Goal: Task Accomplishment & Management: Use online tool/utility

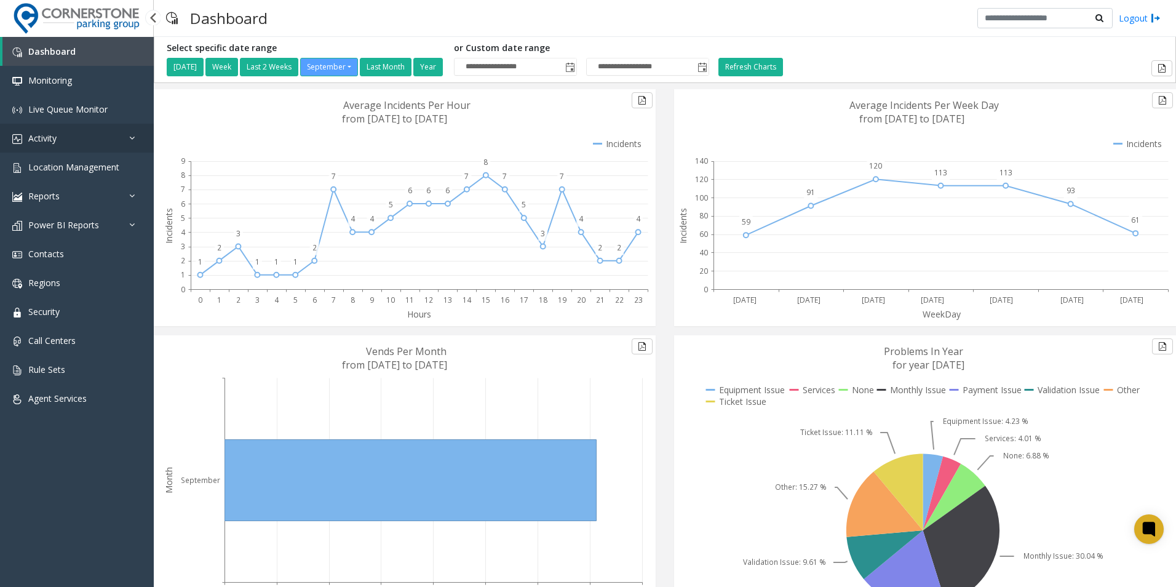
click at [121, 135] on link "Activity" at bounding box center [77, 138] width 154 height 29
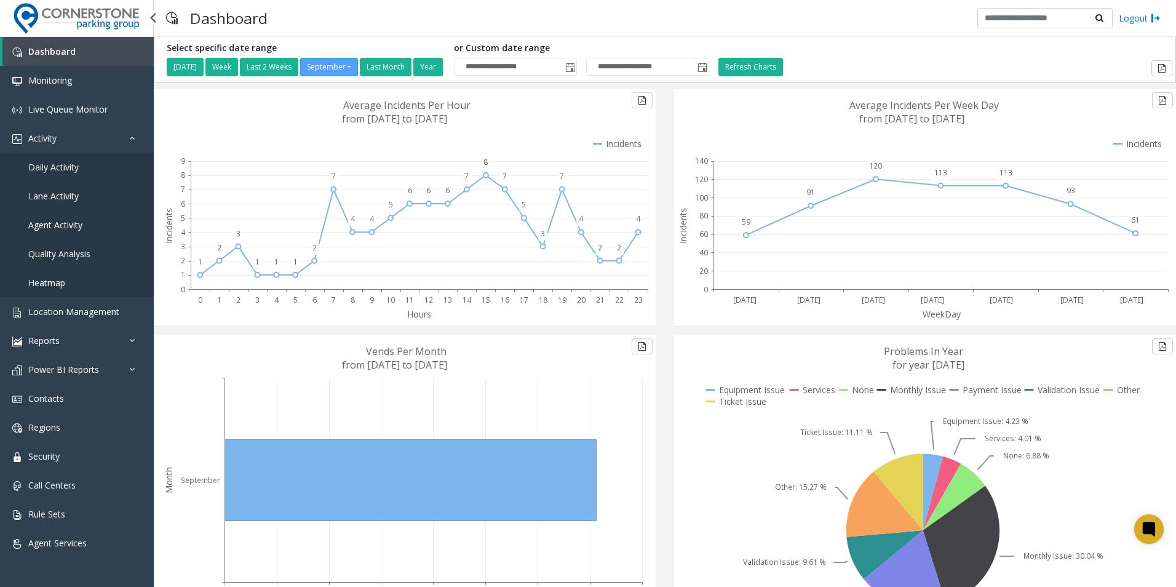
click at [101, 167] on link "Daily Activity" at bounding box center [77, 167] width 154 height 29
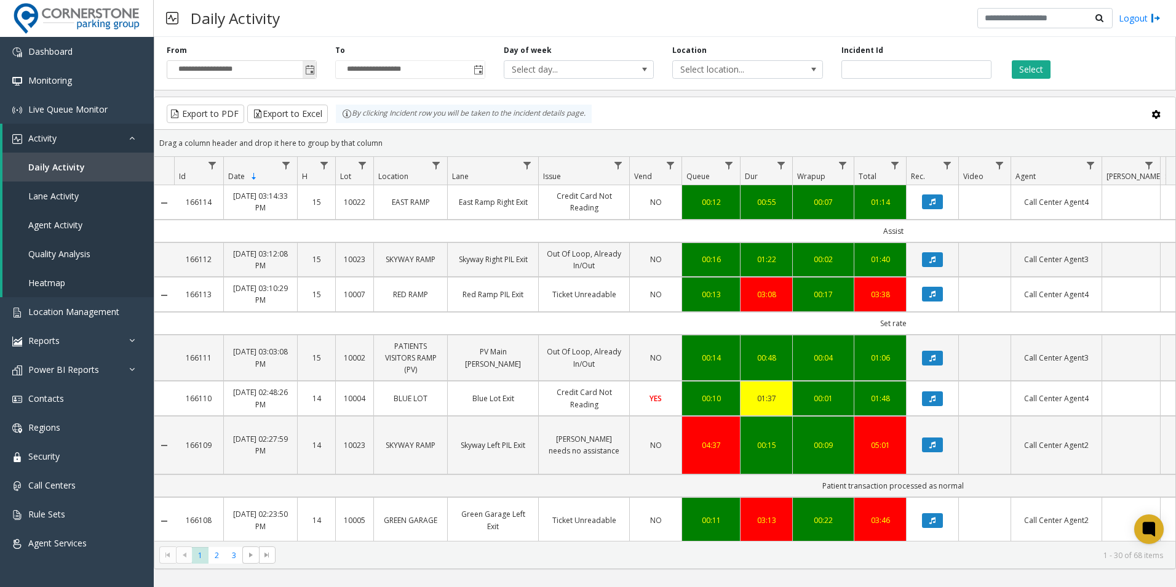
click at [309, 73] on span "Toggle popup" at bounding box center [310, 70] width 10 height 10
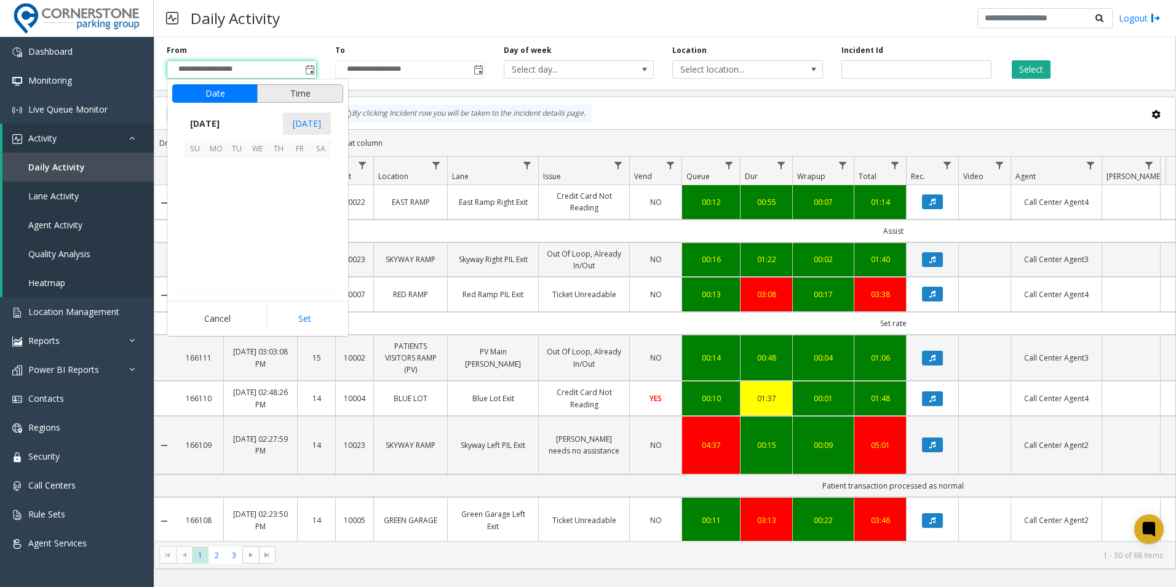
scroll to position [220754, 0]
click at [225, 125] on span "September 2025" at bounding box center [205, 123] width 41 height 18
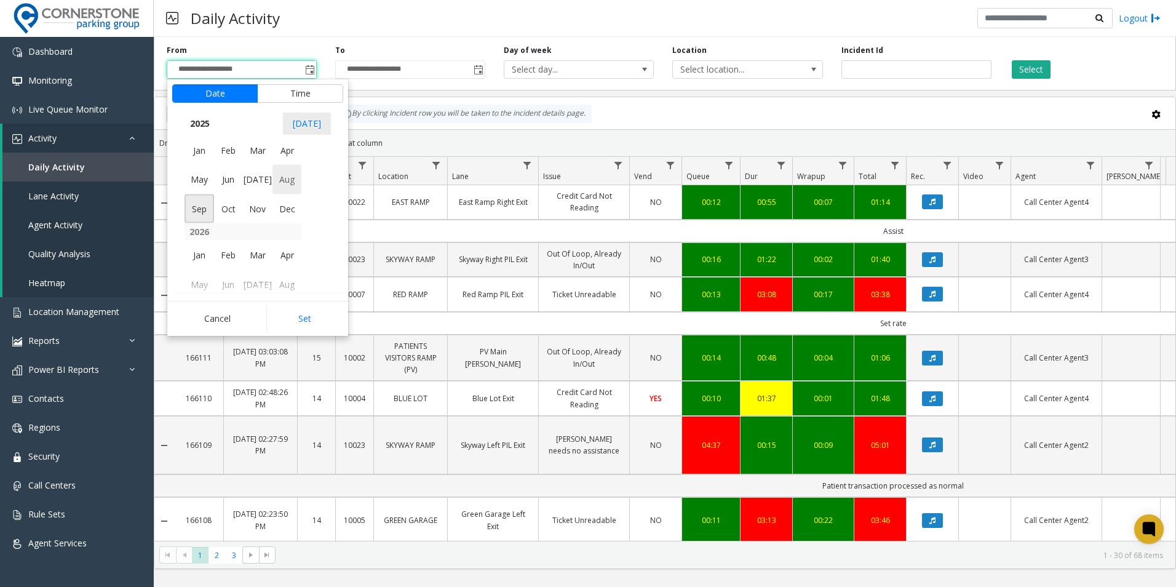
click at [278, 181] on span "Aug" at bounding box center [287, 180] width 30 height 30
click at [301, 169] on span "1" at bounding box center [299, 168] width 21 height 21
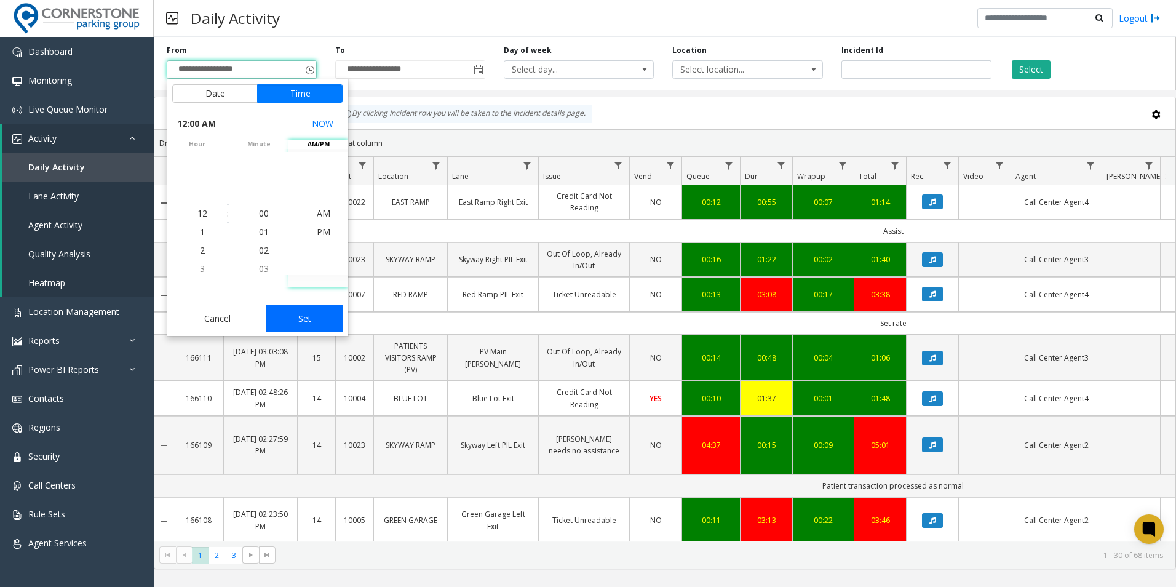
click at [306, 318] on button "Set" at bounding box center [304, 318] width 77 height 27
type input "**********"
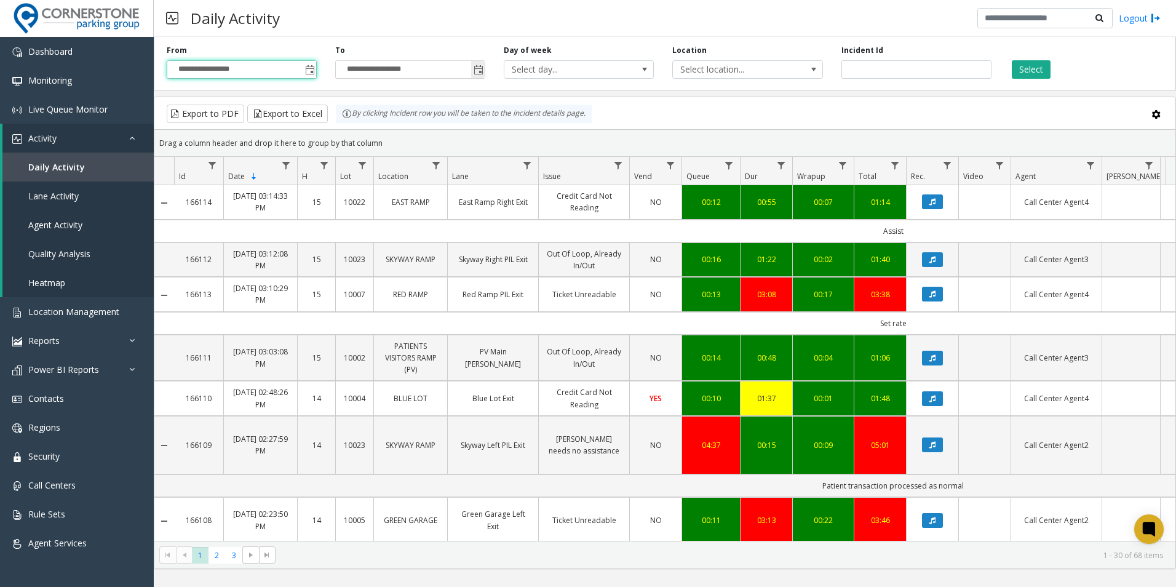
click at [477, 67] on span "Toggle popup" at bounding box center [479, 70] width 10 height 10
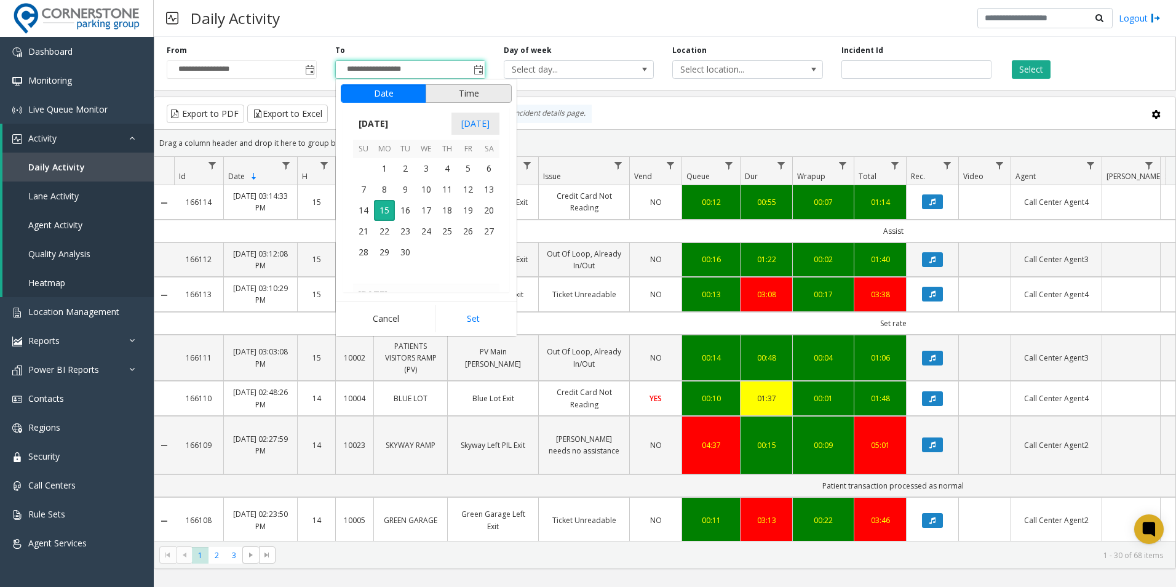
scroll to position [18, 0]
click at [394, 124] on span "September 2025" at bounding box center [373, 123] width 41 height 18
click at [458, 181] on span "Aug" at bounding box center [456, 180] width 30 height 30
click at [367, 272] on span "31" at bounding box center [363, 273] width 21 height 21
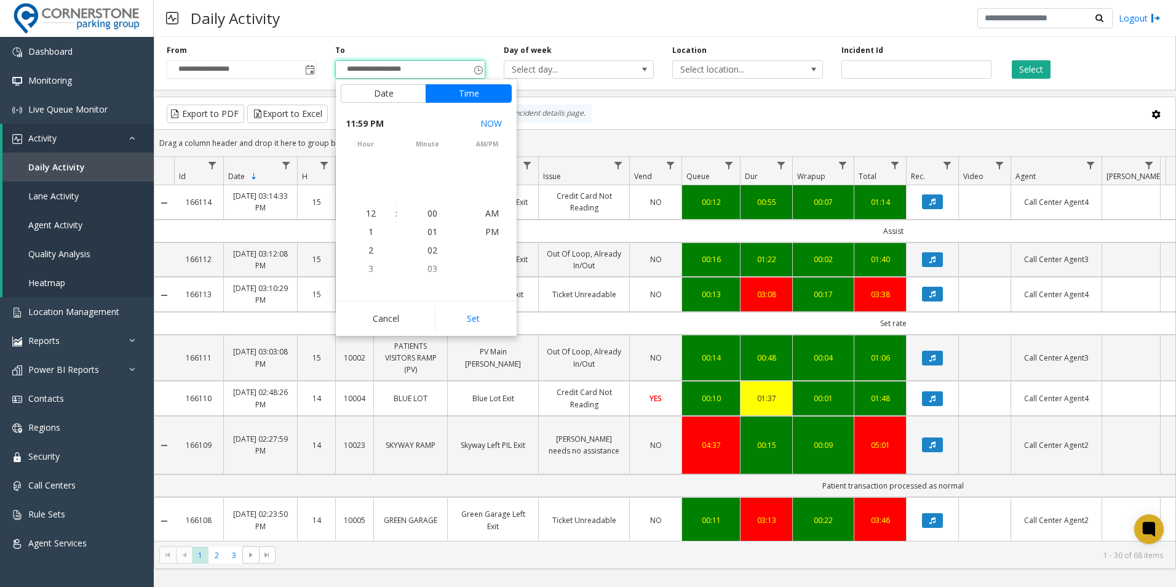
scroll to position [18, 0]
click at [483, 317] on button "Set" at bounding box center [473, 318] width 77 height 27
type input "**********"
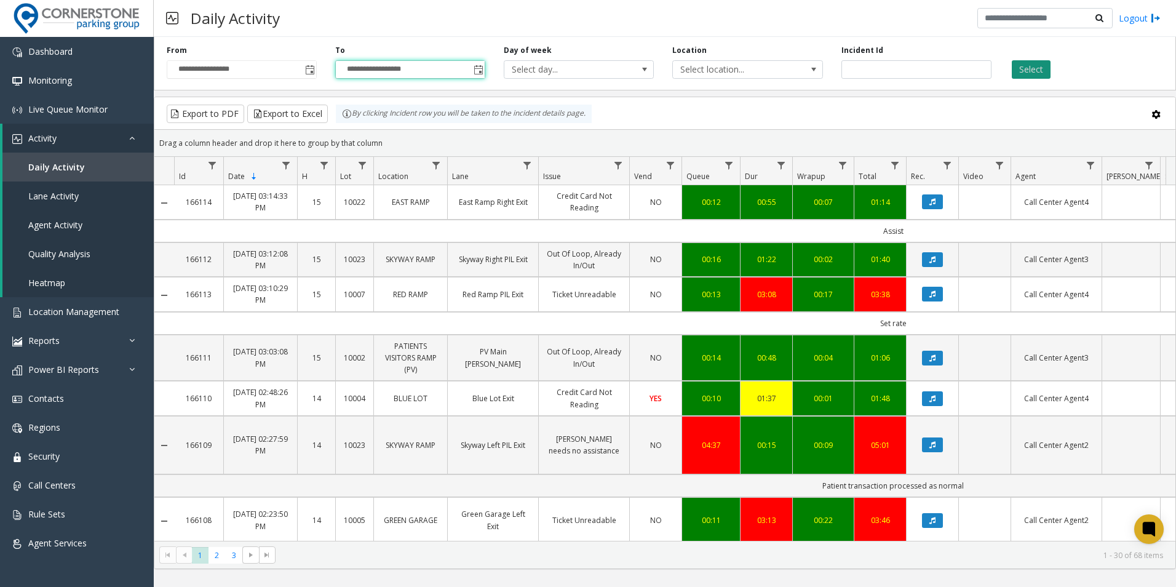
click at [1031, 71] on button "Select" at bounding box center [1031, 69] width 39 height 18
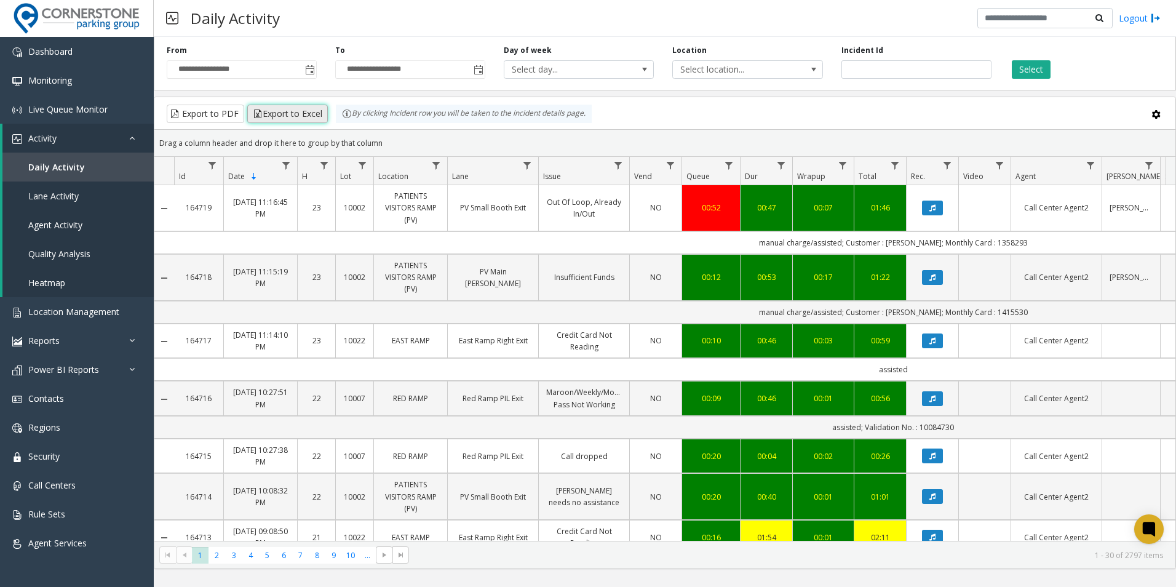
click at [272, 114] on button "Export to Excel" at bounding box center [287, 114] width 81 height 18
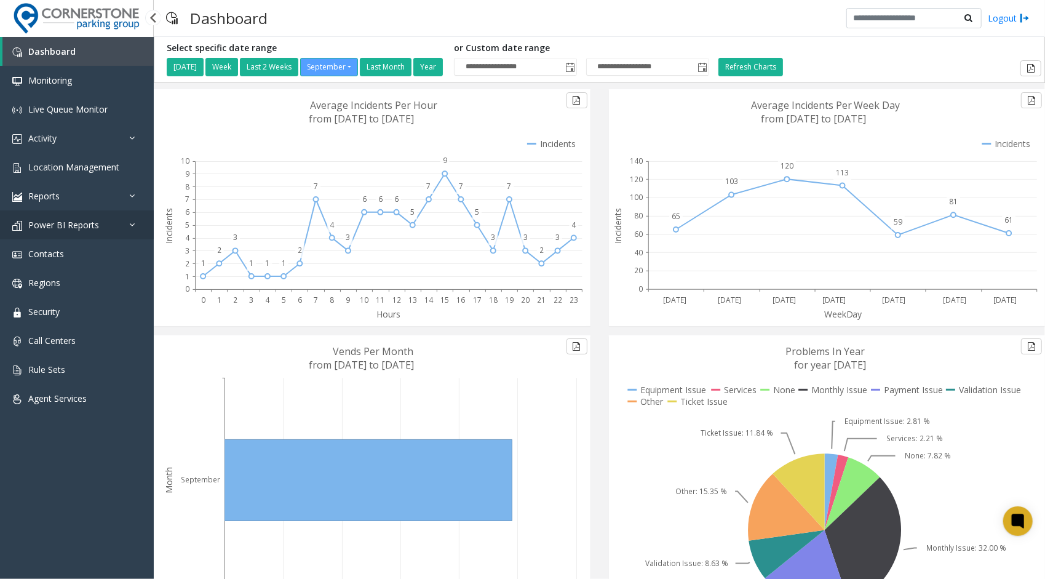
click at [103, 225] on link "Power BI Reports" at bounding box center [77, 224] width 154 height 29
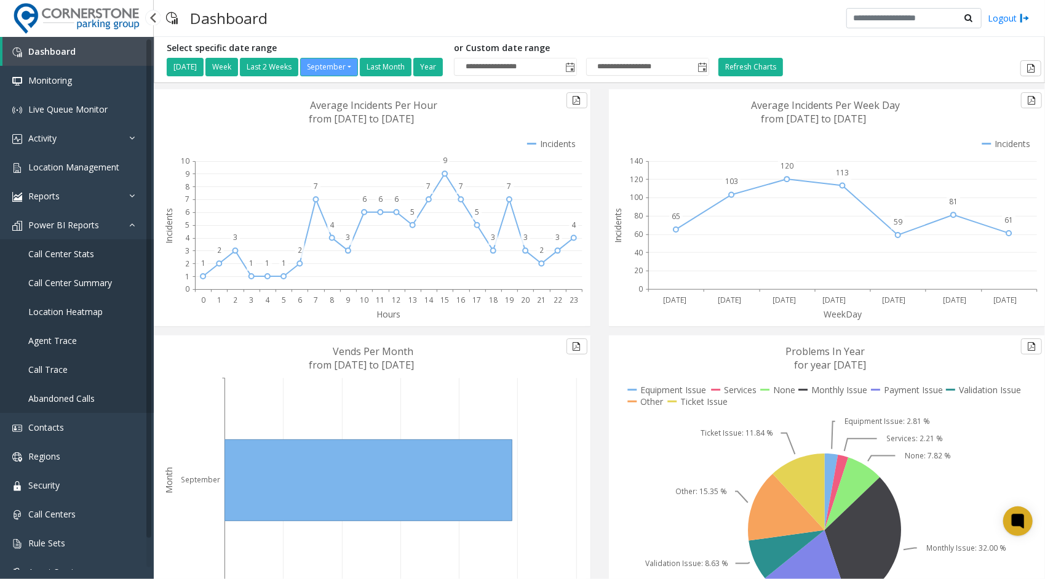
click at [102, 261] on link "Call Center Stats" at bounding box center [77, 253] width 154 height 29
